Goal: Submit feedback/report problem: Submit feedback/report problem

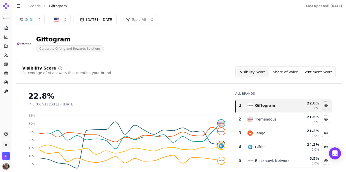
scroll to position [37, 0]
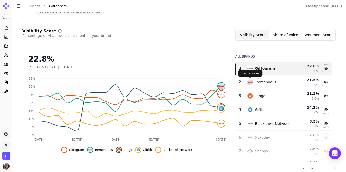
click at [251, 84] on img "Data table" at bounding box center [250, 82] width 6 height 6
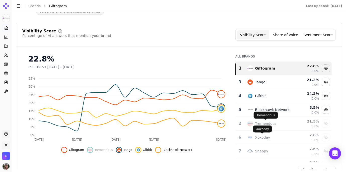
click at [262, 123] on div "Tremendous" at bounding box center [265, 123] width 21 height 5
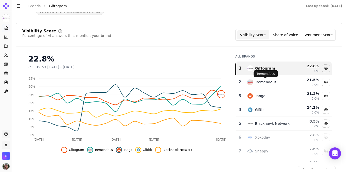
click at [265, 82] on div "Tremendous" at bounding box center [265, 82] width 21 height 5
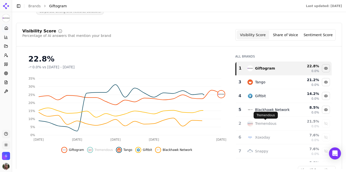
click at [263, 121] on div "Tremendous" at bounding box center [269, 124] width 44 height 6
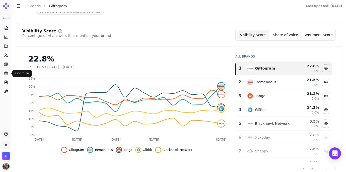
click at [6, 73] on circle at bounding box center [6, 73] width 1 height 1
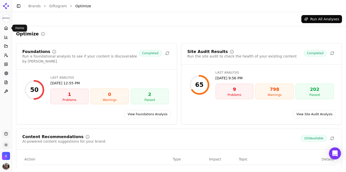
click at [5, 29] on icon at bounding box center [6, 27] width 3 height 3
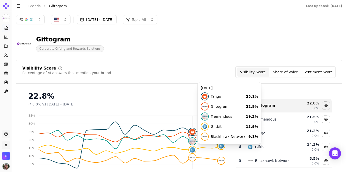
scroll to position [135, 0]
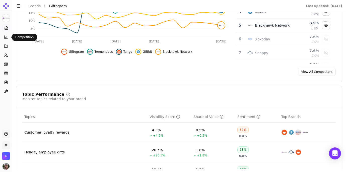
click at [6, 36] on icon at bounding box center [6, 37] width 4 height 4
click at [24, 39] on span "Competition" at bounding box center [28, 39] width 22 height 5
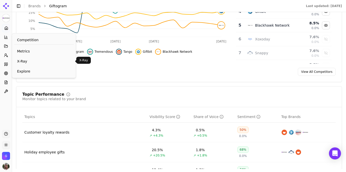
click at [29, 60] on span "X-Ray" at bounding box center [44, 61] width 54 height 5
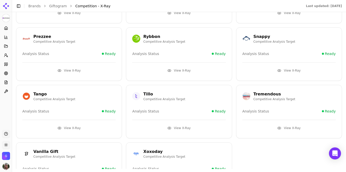
scroll to position [131, 0]
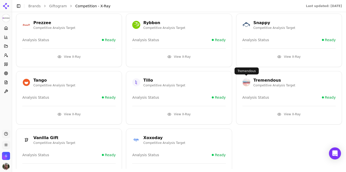
click at [248, 84] on img at bounding box center [247, 82] width 8 height 8
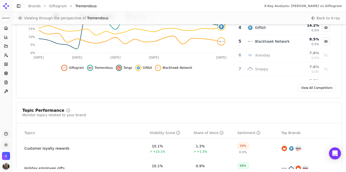
scroll to position [179, 0]
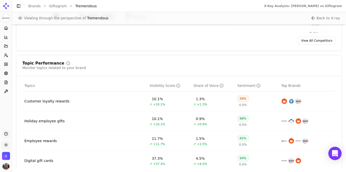
click at [339, 153] on div "Open Intercom Messenger" at bounding box center [335, 153] width 13 height 13
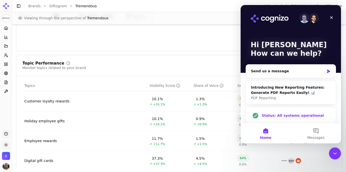
scroll to position [3, 0]
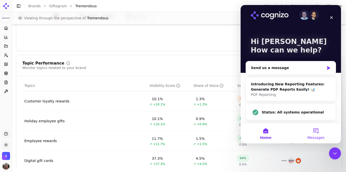
click at [318, 132] on button "Messages" at bounding box center [316, 133] width 50 height 20
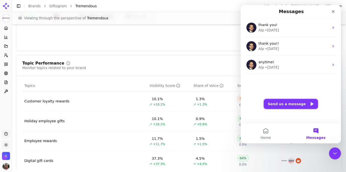
click at [291, 105] on button "Send us a message" at bounding box center [291, 104] width 54 height 10
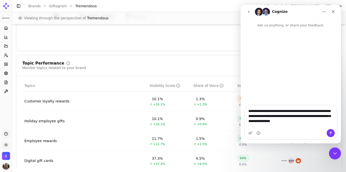
type textarea "**********"
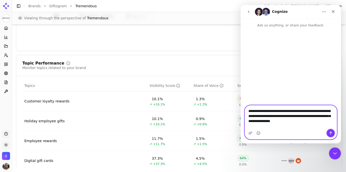
click at [333, 134] on icon "Send a message…" at bounding box center [331, 133] width 4 height 4
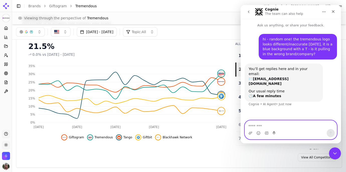
scroll to position [0, 0]
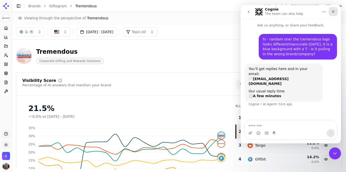
click at [334, 12] on icon "Close" at bounding box center [333, 11] width 3 height 3
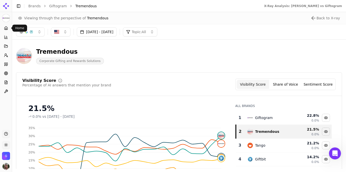
click at [7, 29] on icon at bounding box center [6, 28] width 4 height 4
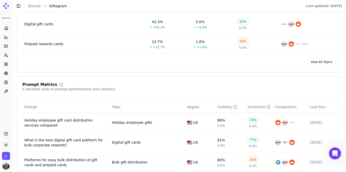
scroll to position [359, 0]
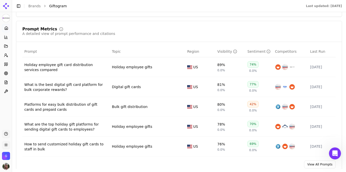
click at [73, 66] on div "Holiday employee gift card distribution services compared" at bounding box center [66, 67] width 84 height 10
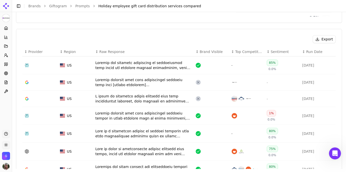
scroll to position [170, 0]
